Goal: Task Accomplishment & Management: Manage account settings

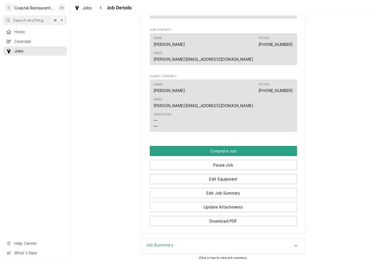
scroll to position [405, 0]
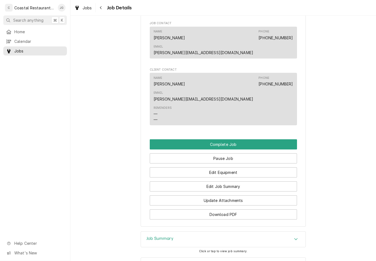
click at [239, 182] on button "Edit Job Summary" at bounding box center [223, 187] width 147 height 10
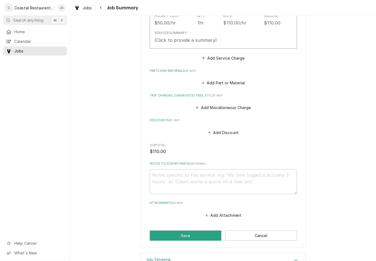
scroll to position [183, 0]
click at [202, 105] on button "Add Miscellaneous Charge" at bounding box center [222, 108] width 57 height 8
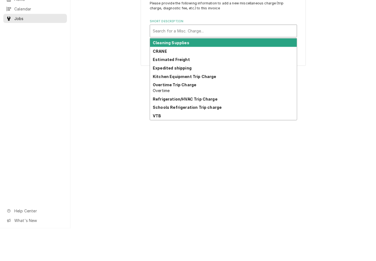
click at [211, 129] on strong "Refrigeration/HVAC Trip Charge" at bounding box center [185, 131] width 65 height 5
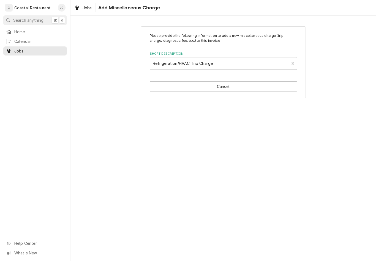
type textarea "x"
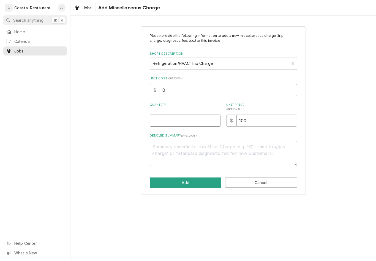
click at [181, 121] on input "Quantity" at bounding box center [185, 121] width 71 height 12
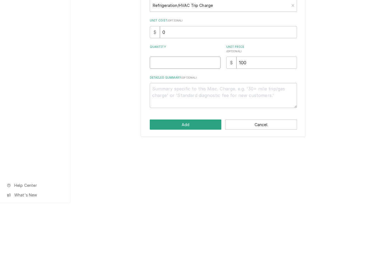
type input "1"
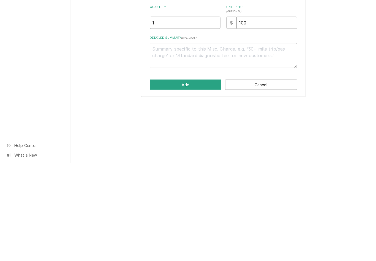
click at [191, 178] on button "Add" at bounding box center [186, 183] width 72 height 10
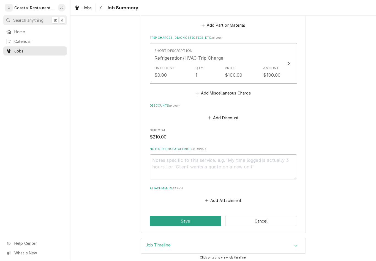
scroll to position [241, 0]
click at [193, 222] on button "Save" at bounding box center [186, 221] width 72 height 10
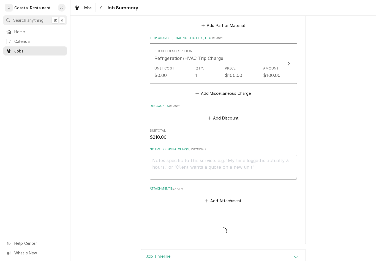
type textarea "x"
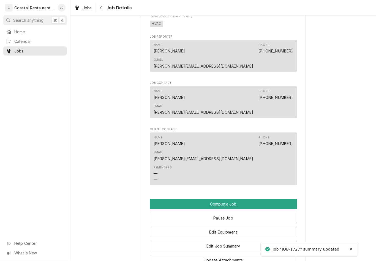
scroll to position [393, 0]
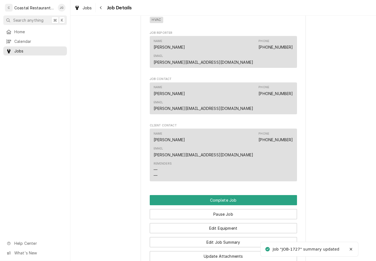
click at [236, 209] on button "Pause Job" at bounding box center [223, 214] width 147 height 10
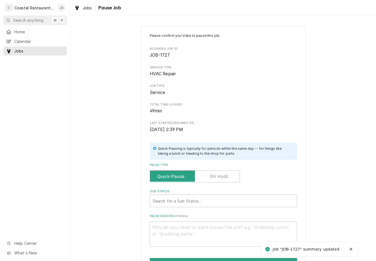
click at [226, 174] on label "Pause Type" at bounding box center [195, 177] width 90 height 12
click at [226, 174] on input "Pause Type" at bounding box center [194, 177] width 85 height 12
checkbox input "true"
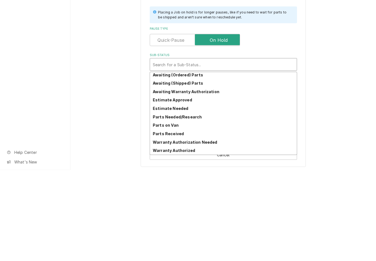
scroll to position [27, 0]
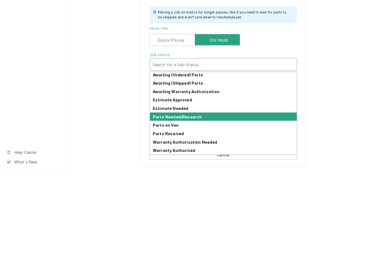
click at [195, 206] on strong "Parts Needed/Research" at bounding box center [177, 208] width 49 height 5
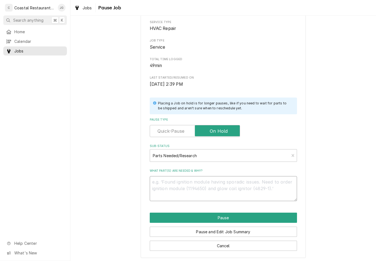
click at [185, 188] on textarea "What part(s) are needed & why?" at bounding box center [223, 188] width 147 height 25
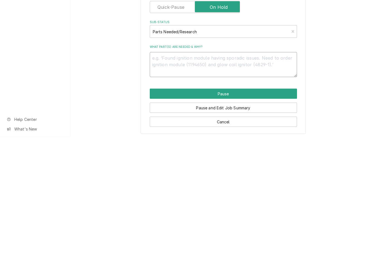
type textarea "x"
type textarea "Re"
type textarea "x"
type textarea "Res"
type textarea "x"
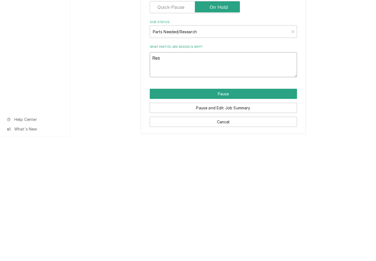
type textarea "Reschedule"
type textarea "x"
type textarea "Reschedule t"
type textarea "x"
type textarea "Reschedule to"
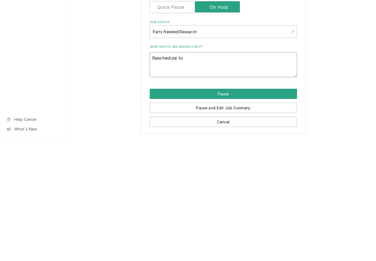
type textarea "x"
type textarea "Reschedule tomorrow"
type textarea "x"
type textarea "Reschedule tomorrow"
click at [340, 87] on div "Please confirm you'd like to pause this job. Roopairs Job ID JOB-1727 Service T…" at bounding box center [222, 119] width 305 height 287
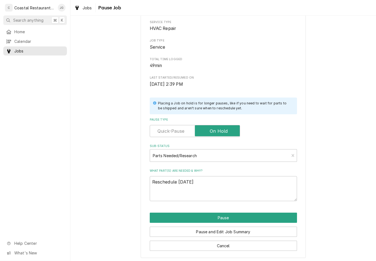
click at [240, 216] on button "Pause" at bounding box center [223, 218] width 147 height 10
type textarea "x"
